Goal: Information Seeking & Learning: Find specific page/section

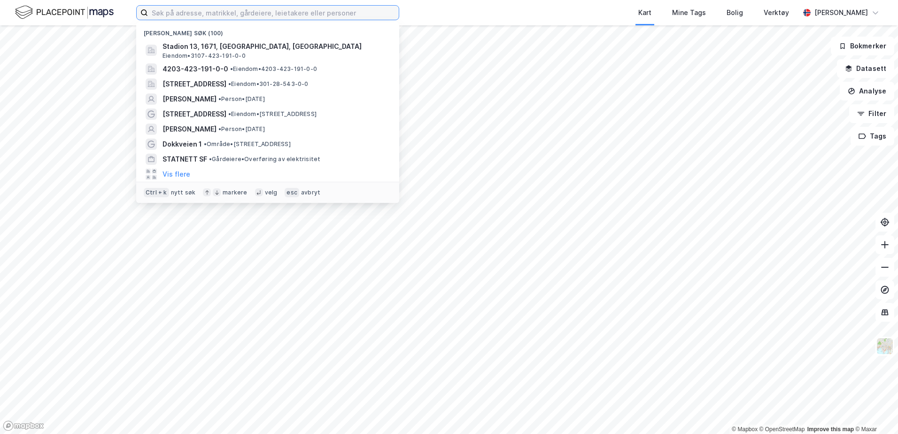
click at [219, 13] on input at bounding box center [273, 13] width 251 height 14
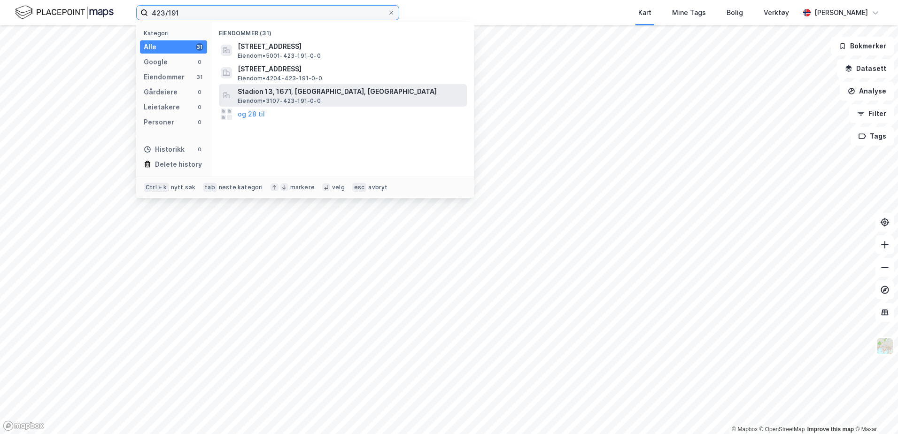
type input "423/191"
click at [330, 89] on span "Stadion 13, 1671, [GEOGRAPHIC_DATA], [GEOGRAPHIC_DATA]" at bounding box center [350, 91] width 225 height 11
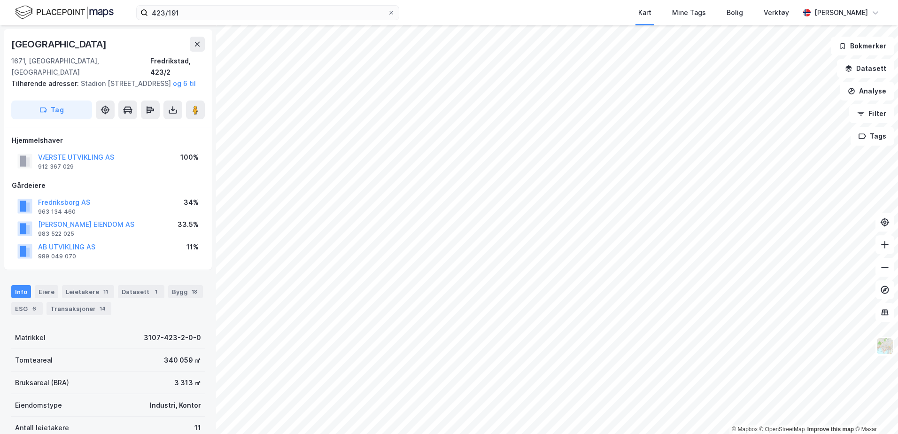
click at [610, 433] on html "423/191 Kart Mine Tags Bolig Verktøy Ståle Meleng © Mapbox © OpenStreetMap Impr…" at bounding box center [449, 217] width 898 height 434
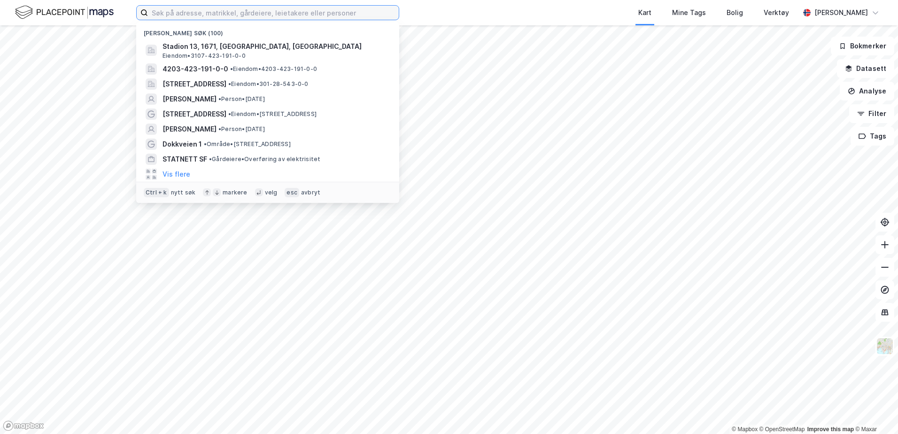
click at [221, 11] on input at bounding box center [273, 13] width 251 height 14
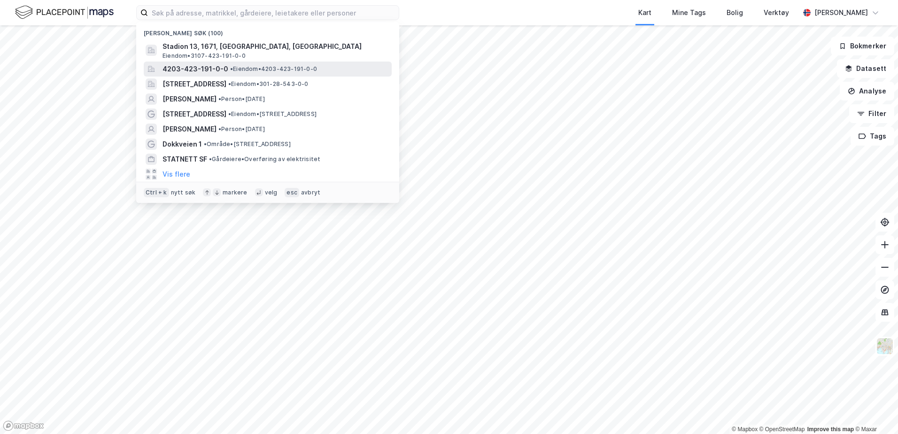
click at [232, 66] on span "• Eiendom • 4203-423-191-0-0" at bounding box center [273, 69] width 87 height 8
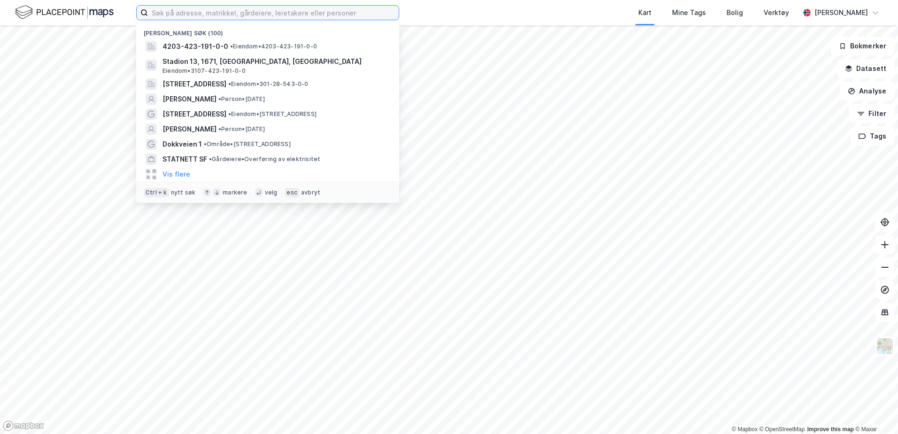
click at [239, 13] on input at bounding box center [273, 13] width 251 height 14
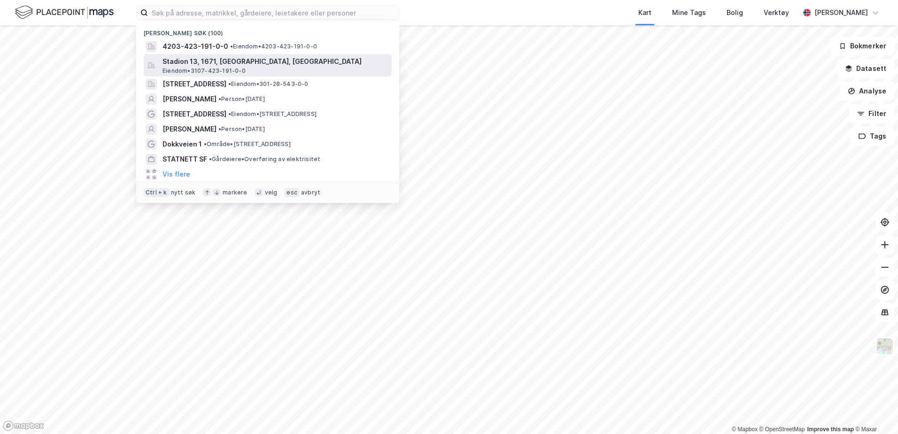
click at [241, 61] on span "Stadion 13, 1671, [GEOGRAPHIC_DATA], [GEOGRAPHIC_DATA]" at bounding box center [274, 61] width 225 height 11
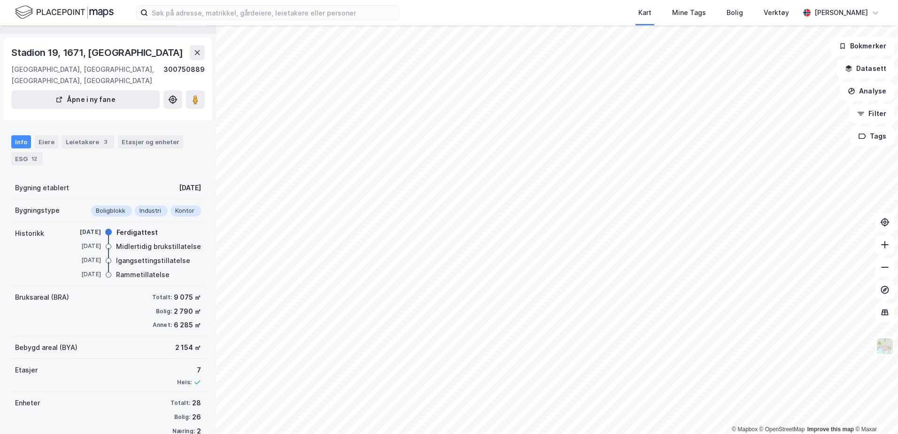
scroll to position [30, 0]
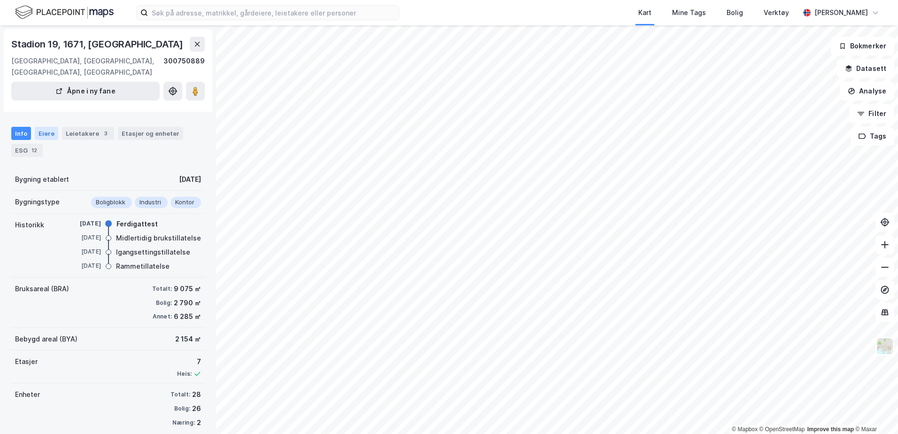
click at [48, 127] on div "Eiere" at bounding box center [46, 133] width 23 height 13
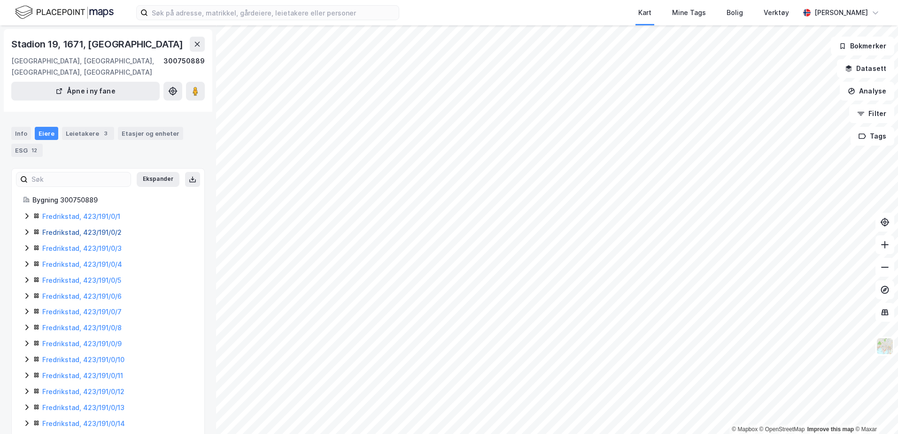
click at [84, 228] on link "Fredrikstad, 423/191/0/2" at bounding box center [81, 232] width 79 height 8
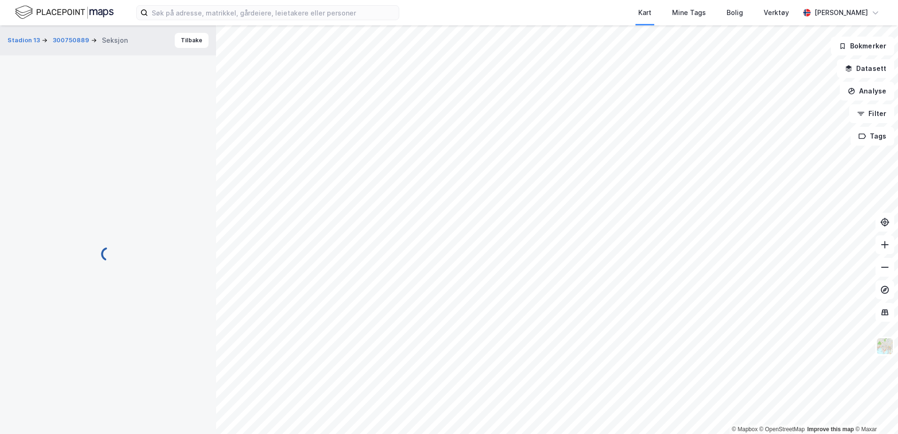
scroll to position [30, 0]
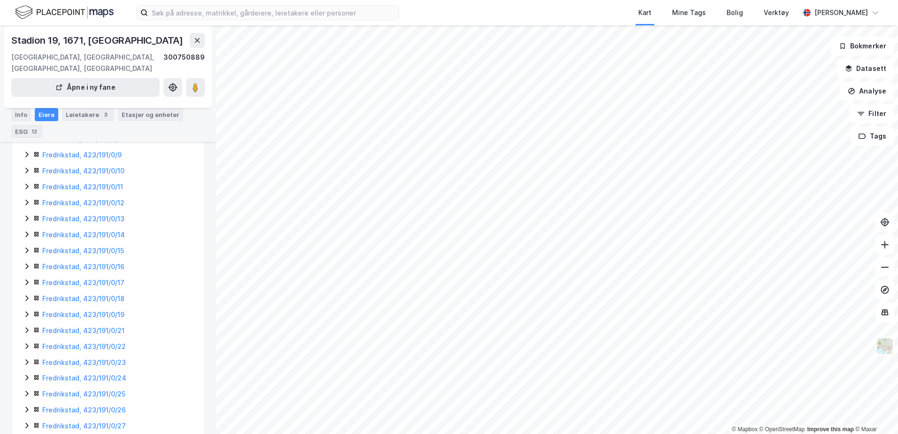
scroll to position [244, 0]
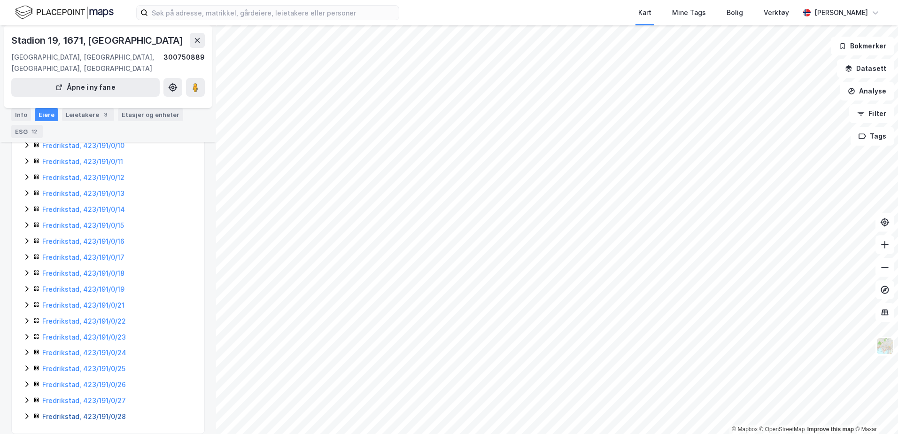
click at [105, 412] on link "Fredrikstad, 423/191/0/28" at bounding box center [84, 416] width 84 height 8
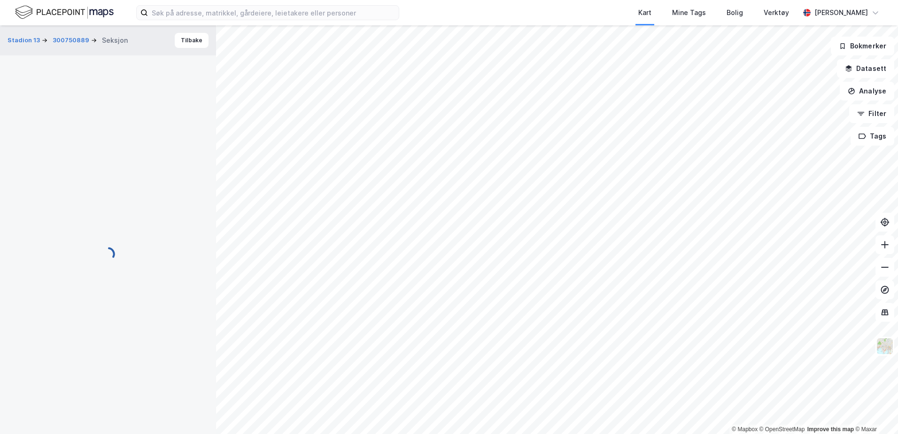
scroll to position [214, 0]
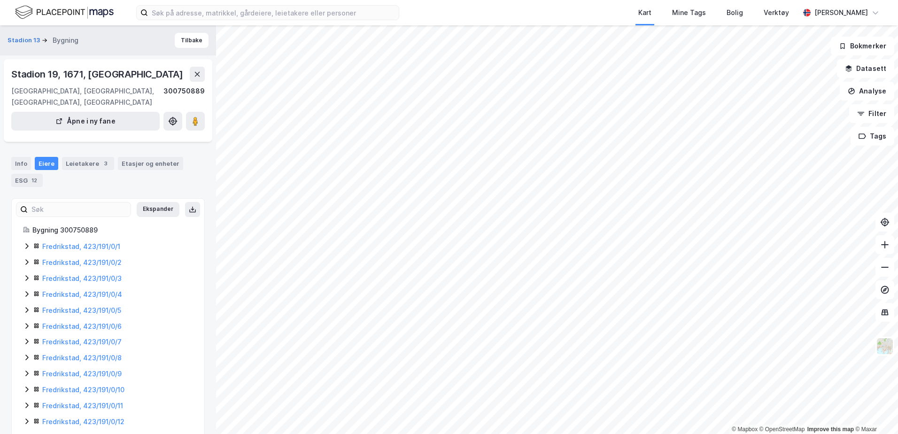
scroll to position [214, 0]
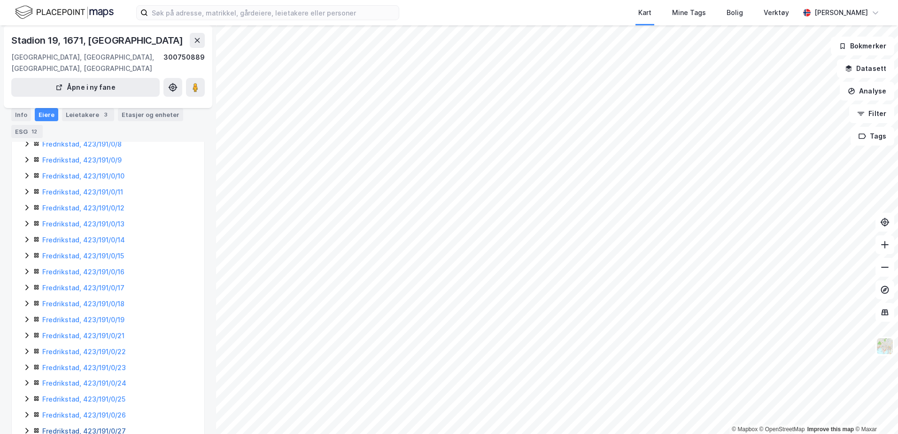
click at [107, 427] on link "Fredrikstad, 423/191/0/27" at bounding box center [84, 431] width 84 height 8
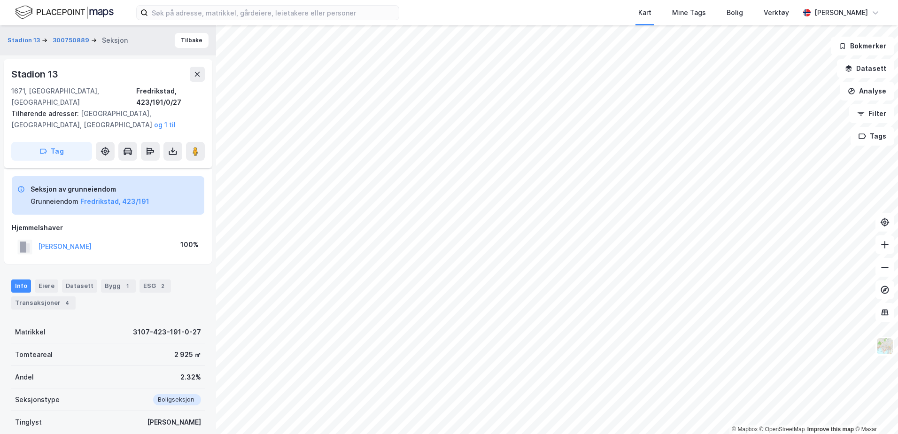
scroll to position [120, 0]
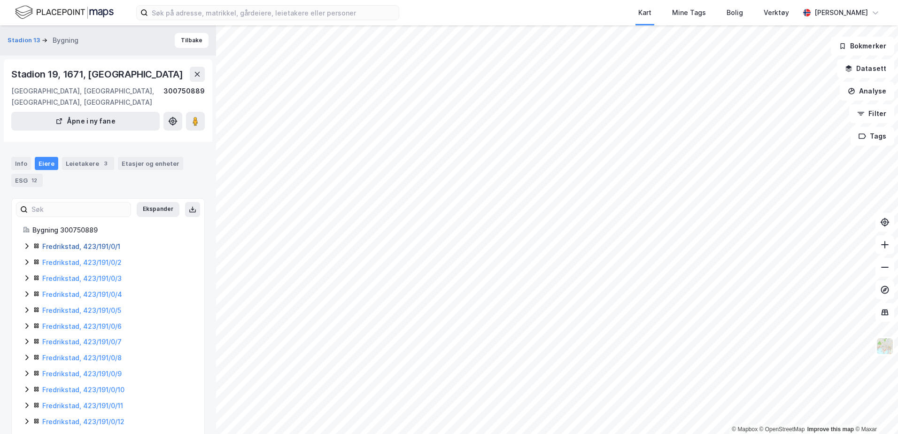
click at [76, 242] on link "Fredrikstad, 423/191/0/1" at bounding box center [81, 246] width 78 height 8
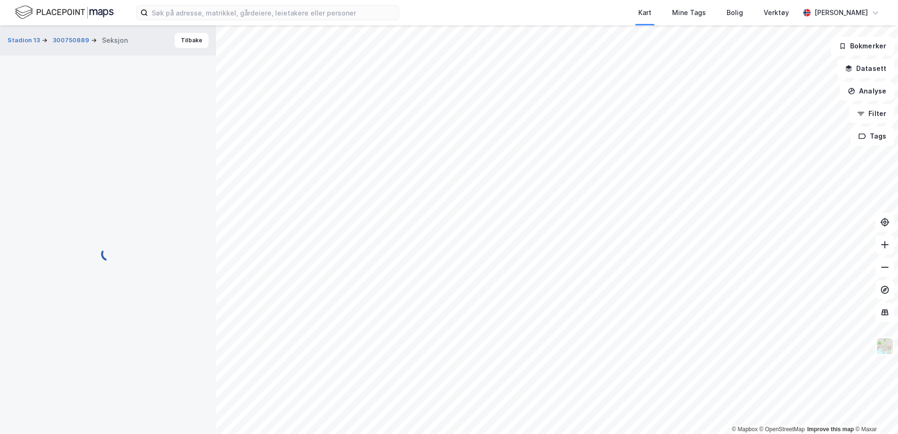
scroll to position [3, 0]
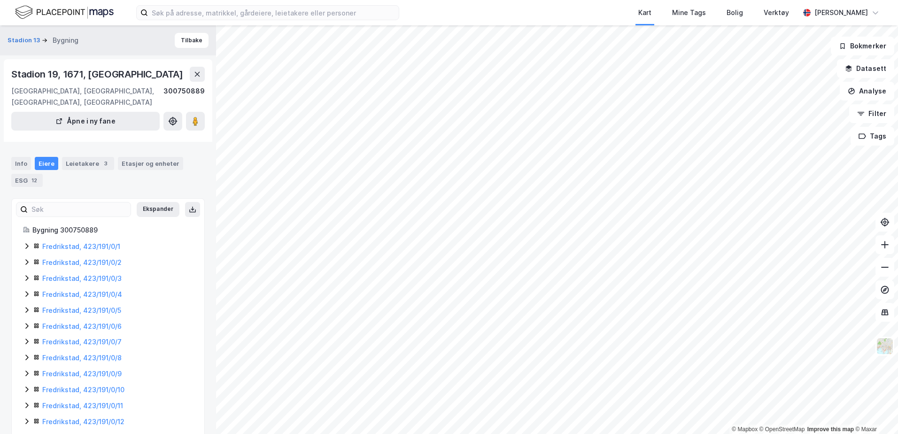
scroll to position [3, 0]
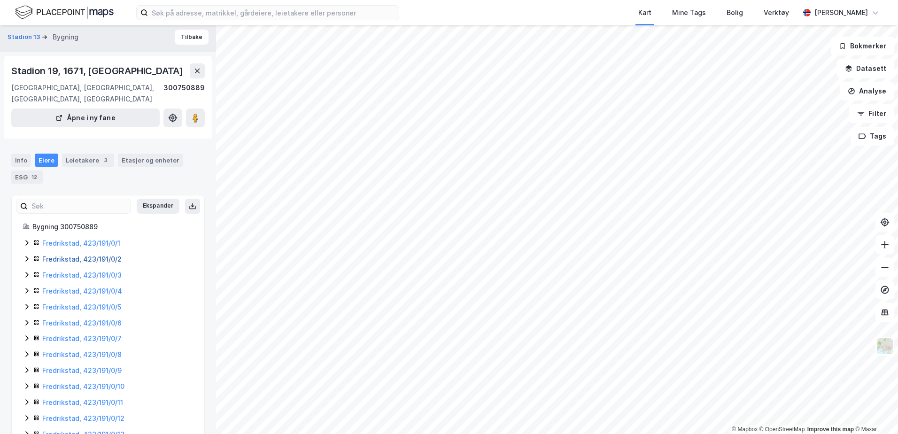
click at [89, 255] on link "Fredrikstad, 423/191/0/2" at bounding box center [81, 259] width 79 height 8
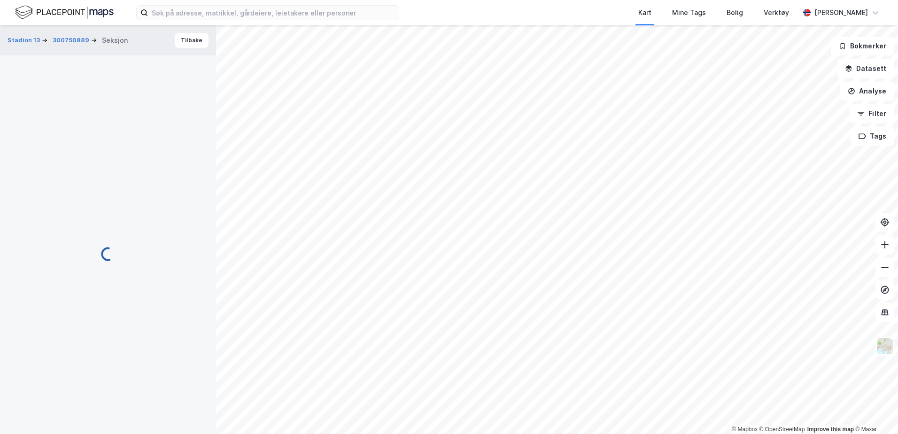
scroll to position [3, 0]
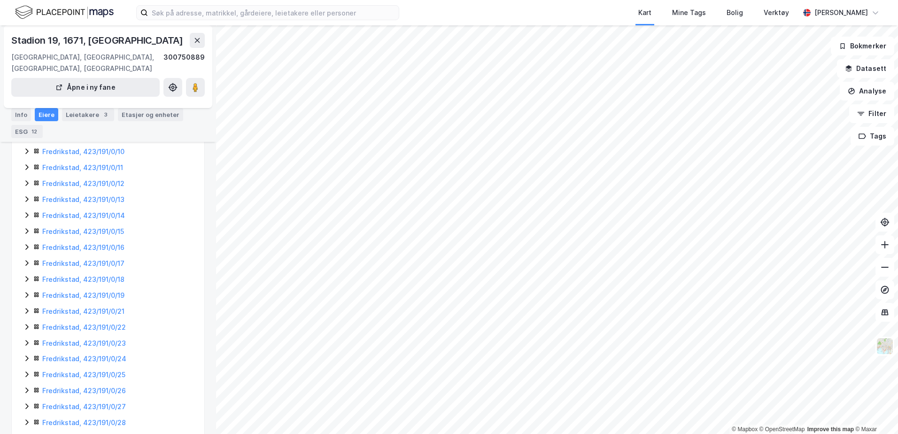
scroll to position [244, 0]
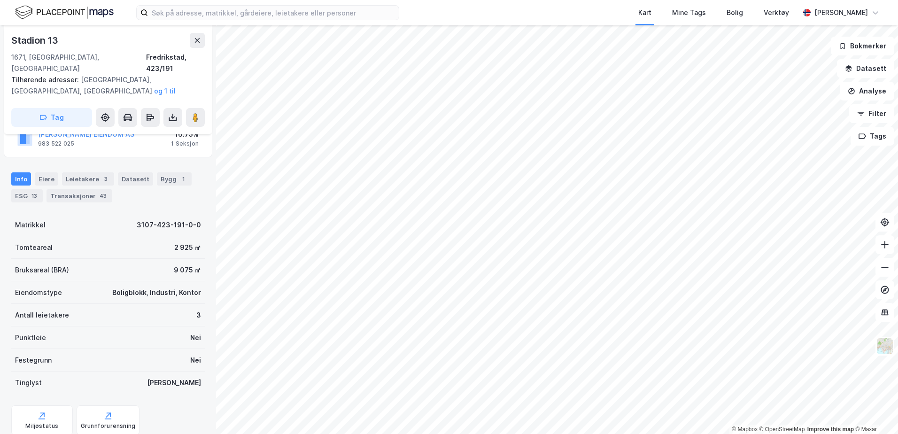
scroll to position [182, 0]
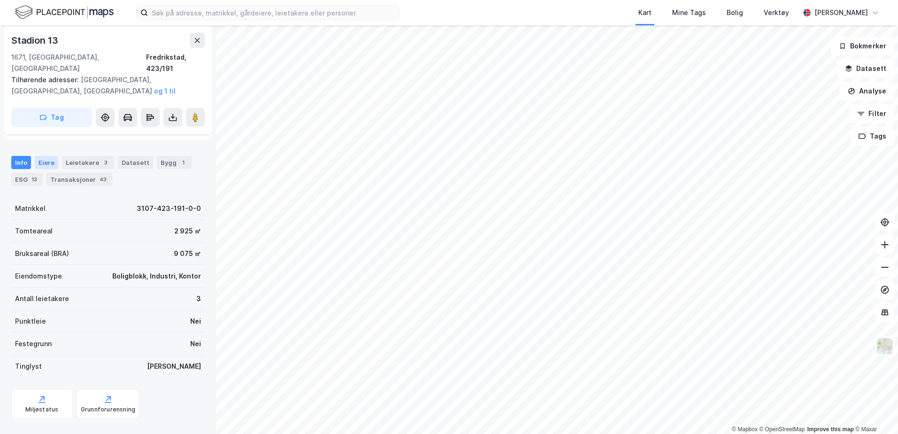
click at [40, 156] on div "Eiere" at bounding box center [46, 162] width 23 height 13
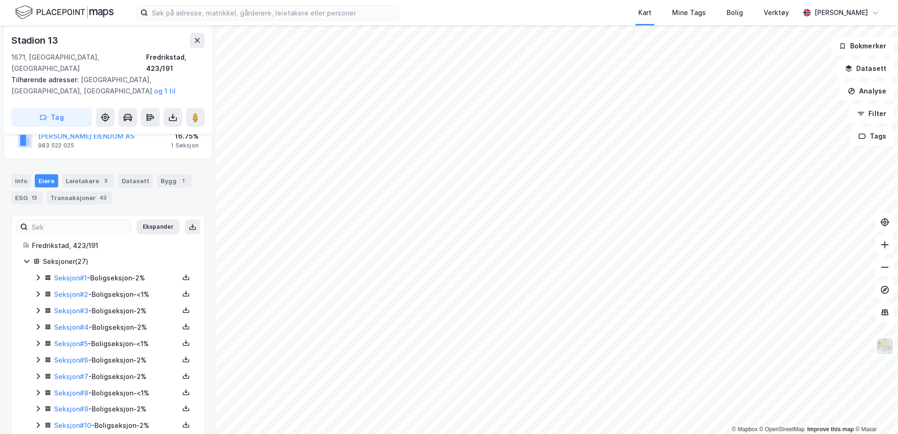
scroll to position [76, 0]
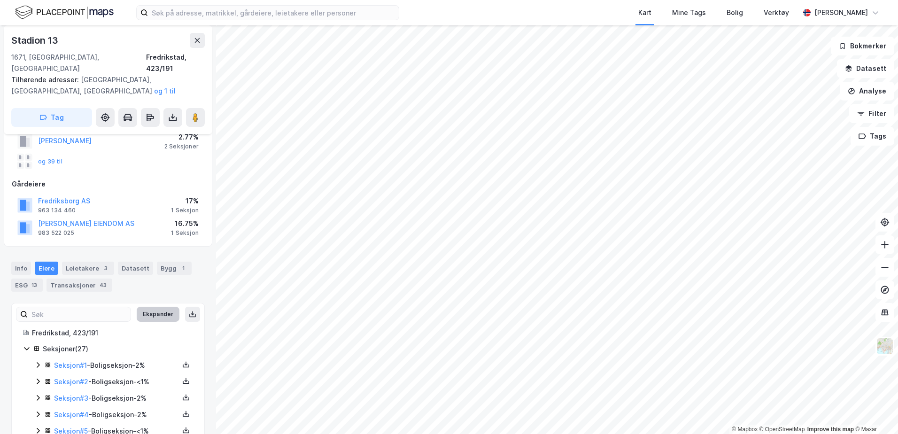
click at [154, 307] on button "Ekspander" at bounding box center [158, 314] width 43 height 15
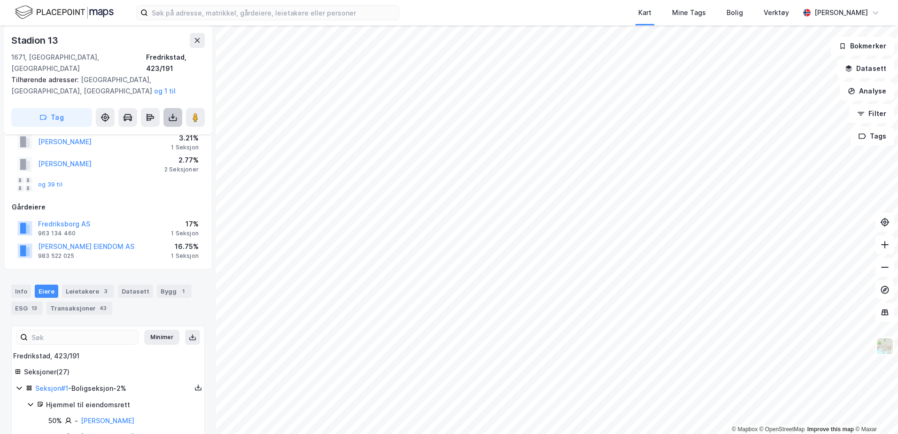
scroll to position [0, 0]
